Goal: Use online tool/utility: Utilize a website feature to perform a specific function

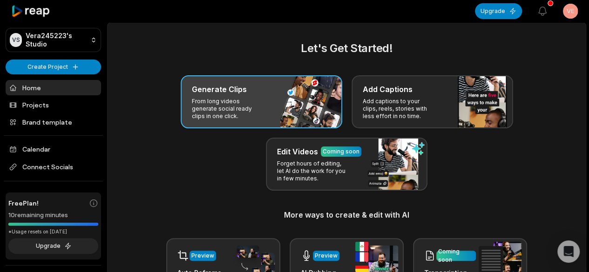
click at [241, 103] on p "From long videos generate social ready clips in one click." at bounding box center [228, 109] width 72 height 22
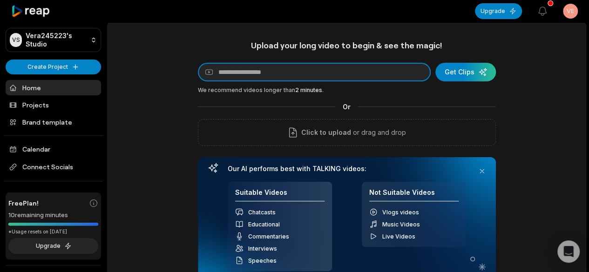
drag, startPoint x: 294, startPoint y: 69, endPoint x: 366, endPoint y: 191, distance: 141.9
click at [294, 69] on input at bounding box center [314, 72] width 233 height 19
paste input "**********"
type input "**********"
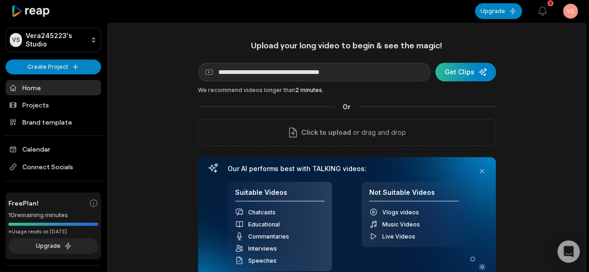
click at [467, 69] on div "submit" at bounding box center [465, 72] width 61 height 19
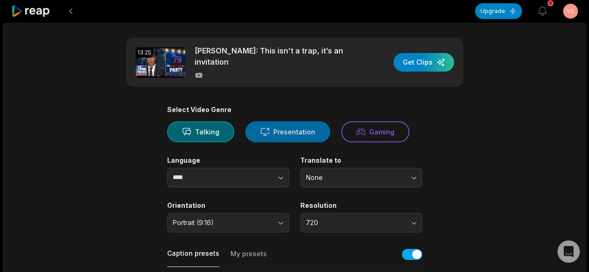
click at [274, 129] on button "Presentation" at bounding box center [287, 132] width 85 height 21
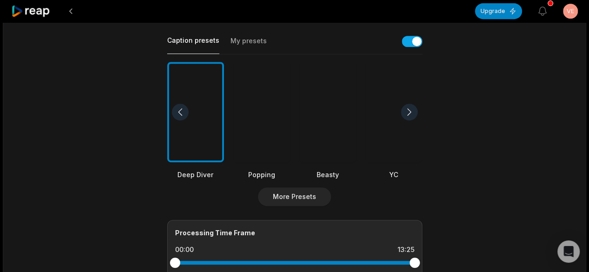
scroll to position [233, 0]
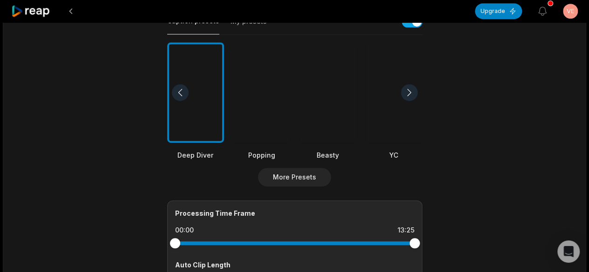
click at [332, 104] on div at bounding box center [327, 92] width 57 height 101
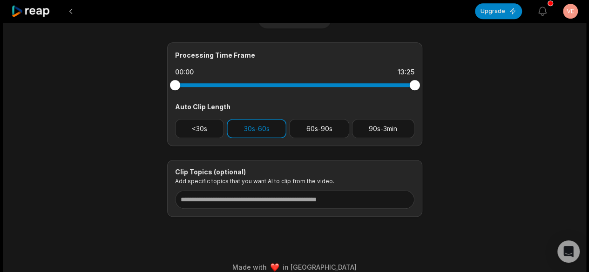
scroll to position [397, 0]
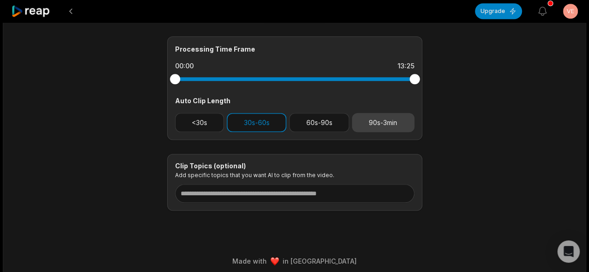
click at [389, 120] on button "90s-3min" at bounding box center [383, 122] width 62 height 19
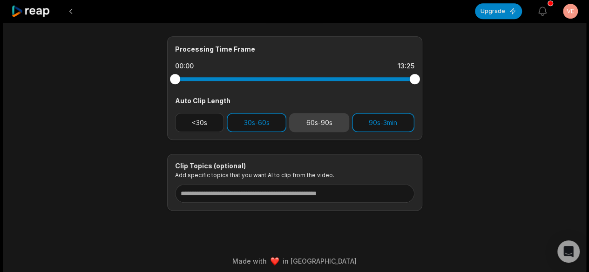
click at [319, 119] on button "60s-90s" at bounding box center [319, 122] width 60 height 19
click at [267, 115] on button "30s-60s" at bounding box center [257, 122] width 60 height 19
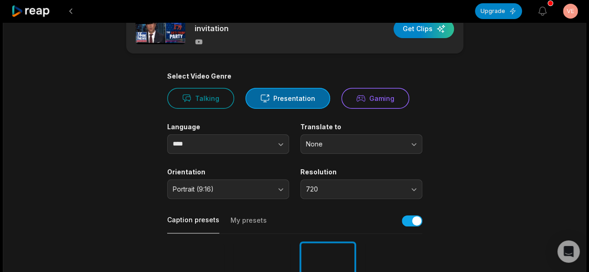
scroll to position [0, 0]
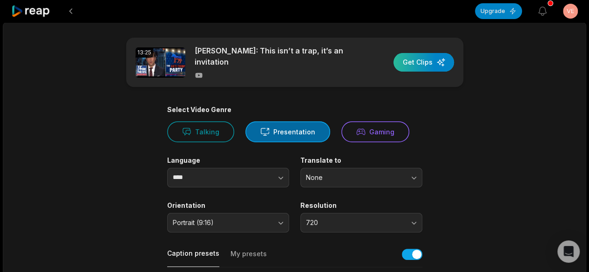
drag, startPoint x: 428, startPoint y: 61, endPoint x: 448, endPoint y: 62, distance: 20.0
click at [428, 61] on div "button" at bounding box center [423, 62] width 61 height 19
click at [427, 59] on div "button" at bounding box center [423, 62] width 61 height 19
click at [439, 58] on div "button" at bounding box center [423, 62] width 61 height 19
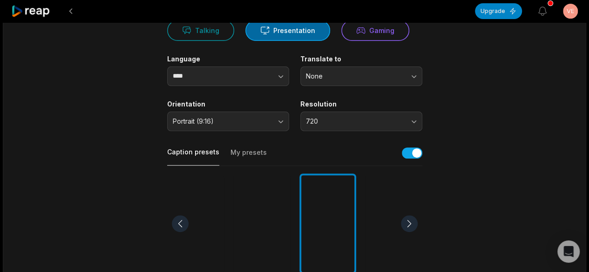
scroll to position [93, 0]
